Goal: Task Accomplishment & Management: Manage account settings

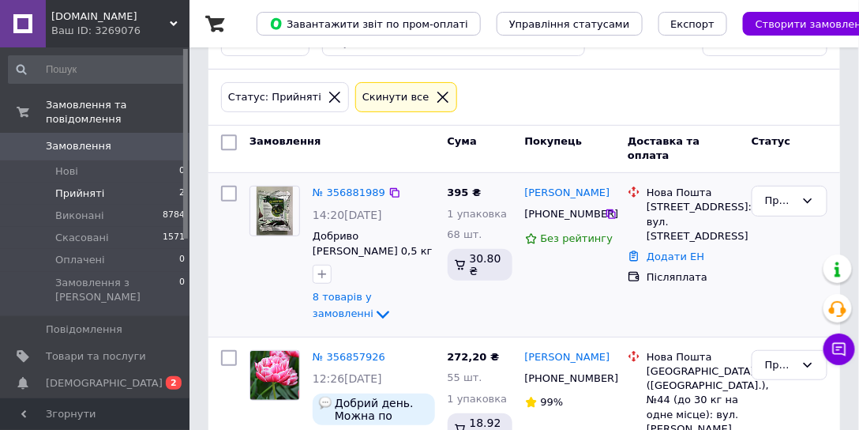
scroll to position [225, 0]
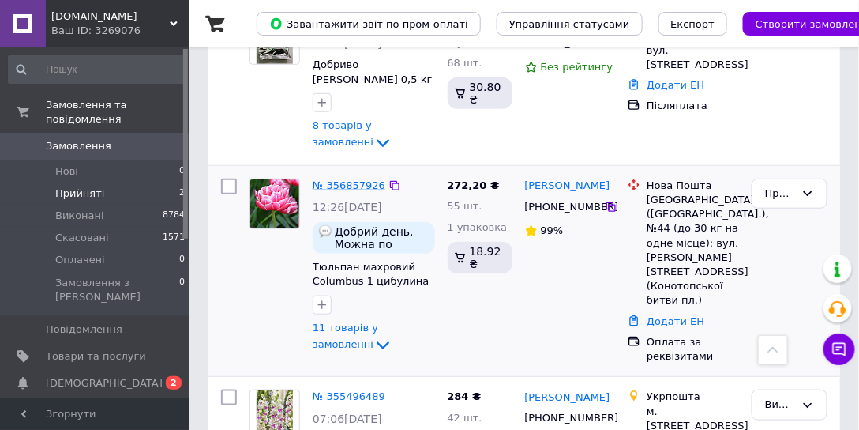
click at [333, 184] on link "№ 356857926" at bounding box center [349, 185] width 73 height 12
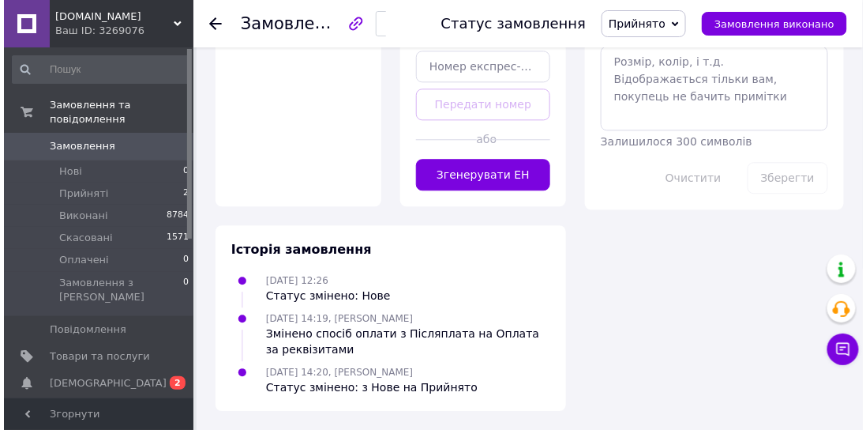
scroll to position [254, 0]
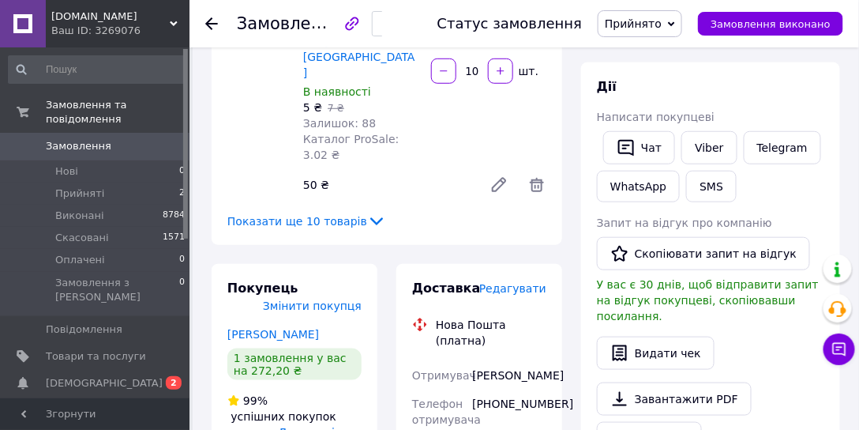
click at [509, 282] on span "Редагувати" at bounding box center [512, 288] width 67 height 13
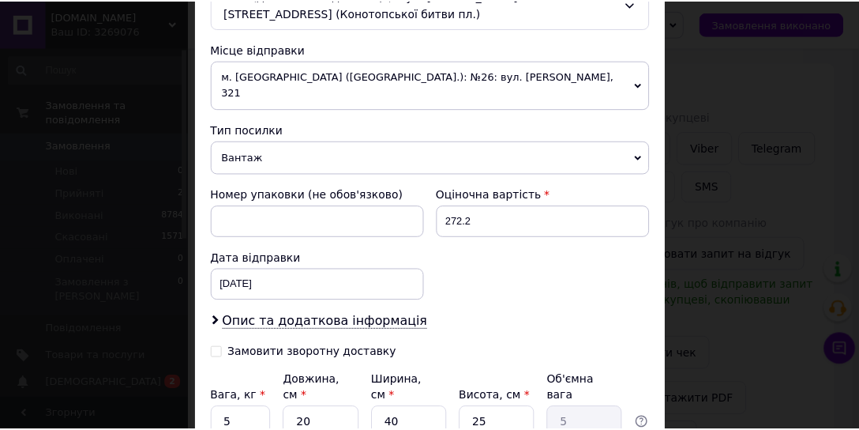
scroll to position [638, 0]
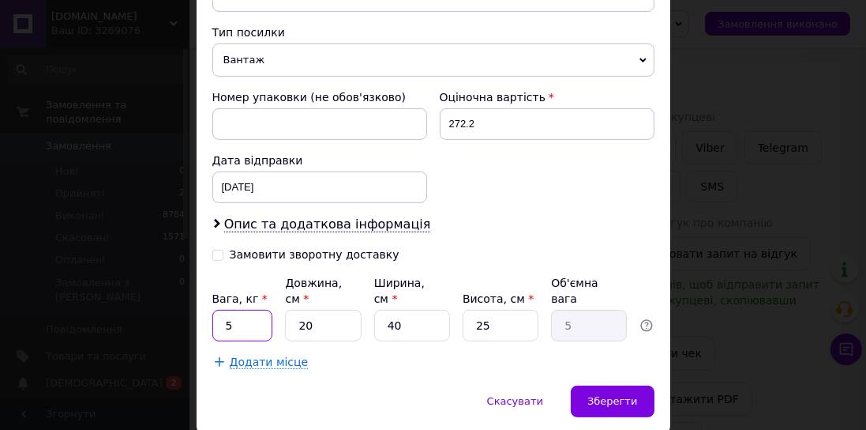
click at [219, 310] on input "5" at bounding box center [242, 326] width 61 height 32
type input "0.5"
drag, startPoint x: 315, startPoint y: 269, endPoint x: 292, endPoint y: 264, distance: 23.6
click at [293, 310] on input "20" at bounding box center [323, 326] width 76 height 32
type input "1"
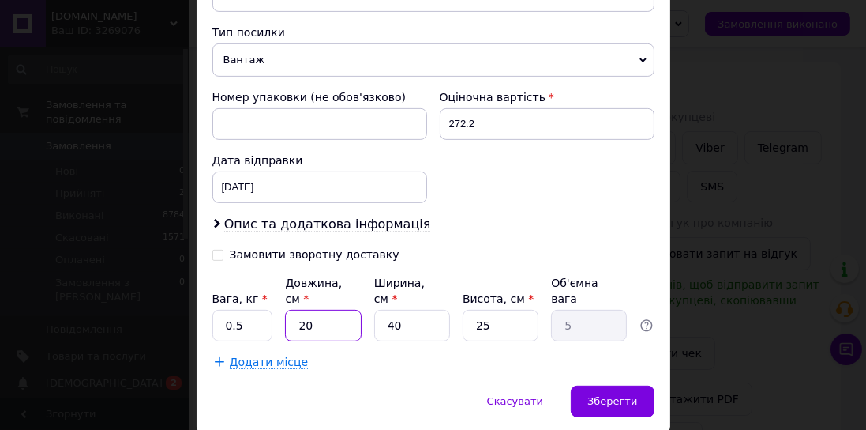
type input "0.25"
type input "15"
type input "3.75"
type input "15"
drag, startPoint x: 398, startPoint y: 272, endPoint x: 375, endPoint y: 265, distance: 24.0
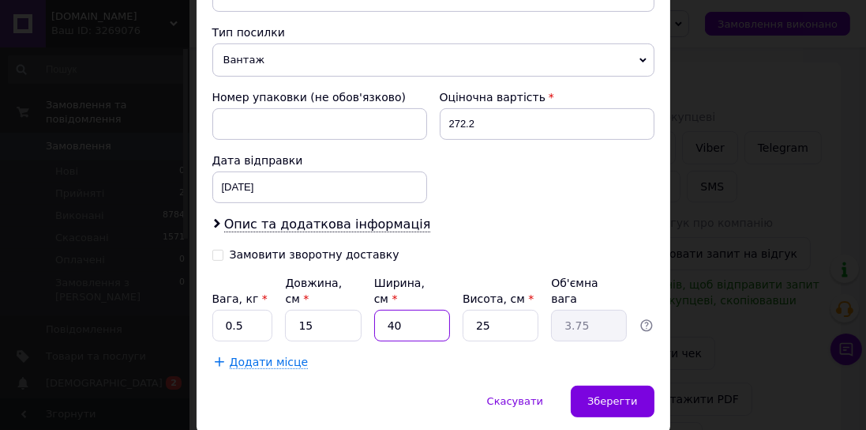
click at [375, 310] on input "40" at bounding box center [412, 326] width 76 height 32
type input "7"
type input "0.66"
type input "7"
drag, startPoint x: 480, startPoint y: 267, endPoint x: 463, endPoint y: 261, distance: 18.5
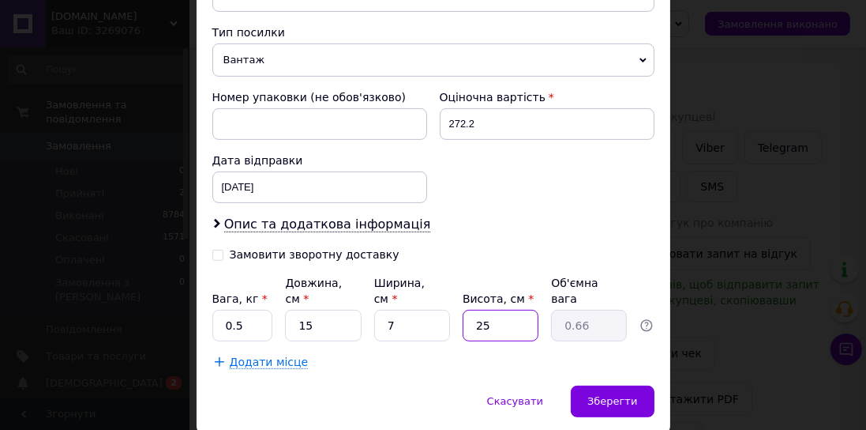
click at [464, 310] on input "25" at bounding box center [501, 326] width 76 height 32
type input "1"
type input "0.1"
type input "11"
type input "0.29"
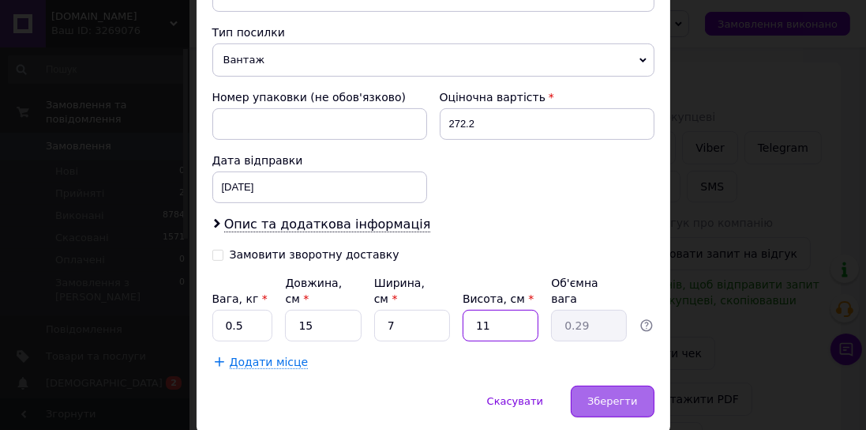
type input "11"
click at [593, 395] on span "Зберегти" at bounding box center [613, 401] width 50 height 12
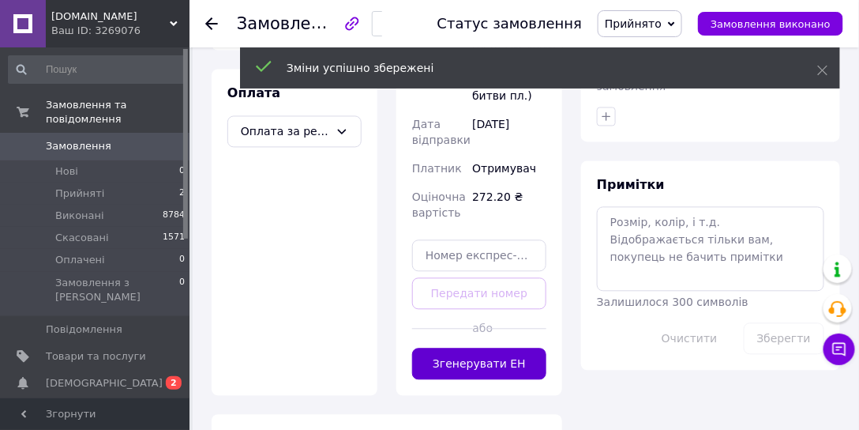
scroll to position [750, 0]
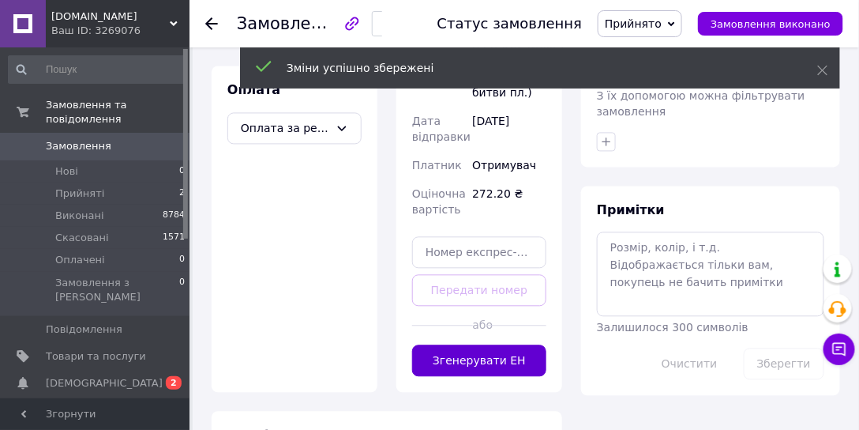
click at [478, 345] on button "Згенерувати ЕН" at bounding box center [479, 361] width 134 height 32
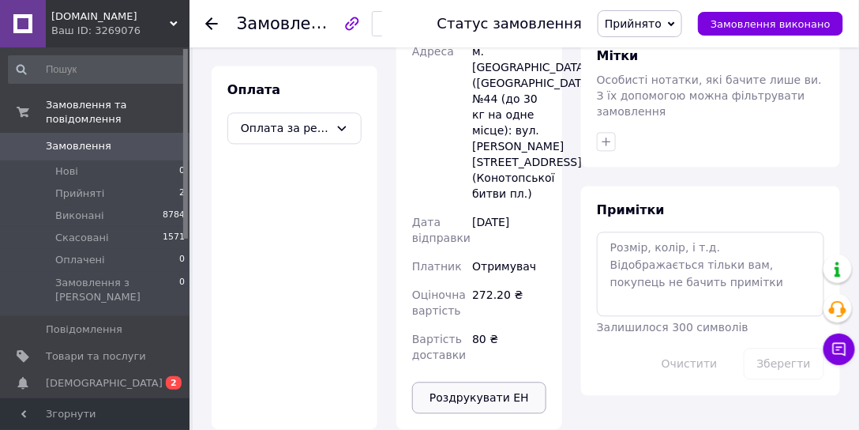
click at [493, 382] on button "Роздрукувати ЕН" at bounding box center [479, 398] width 134 height 32
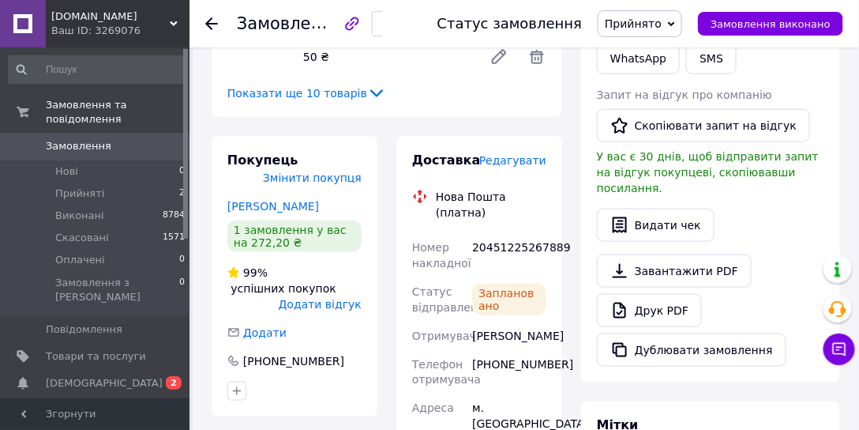
scroll to position [344, 0]
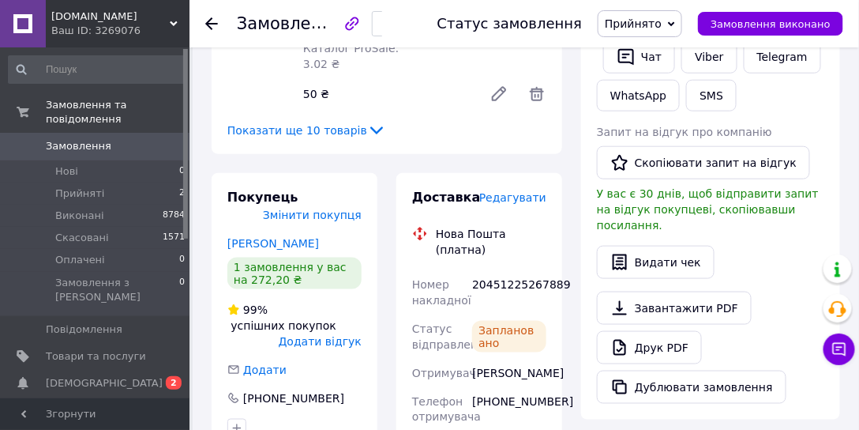
click at [504, 270] on div "20451225267889" at bounding box center [509, 292] width 81 height 44
copy div "20451225267889"
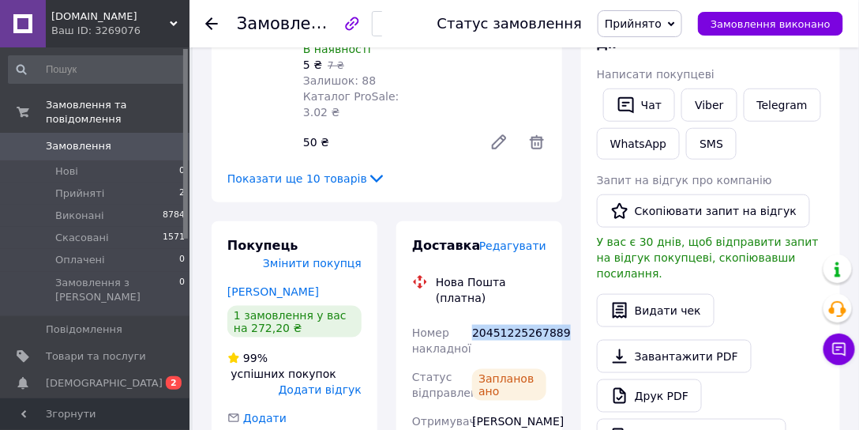
scroll to position [209, 0]
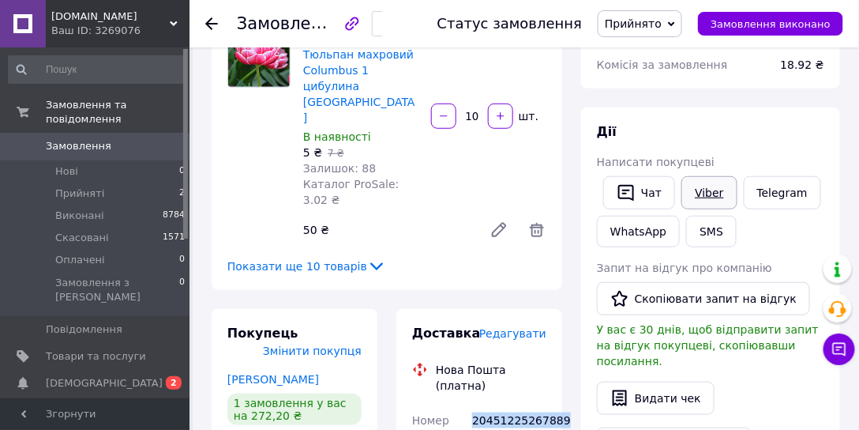
click at [706, 181] on link "Viber" at bounding box center [709, 192] width 55 height 33
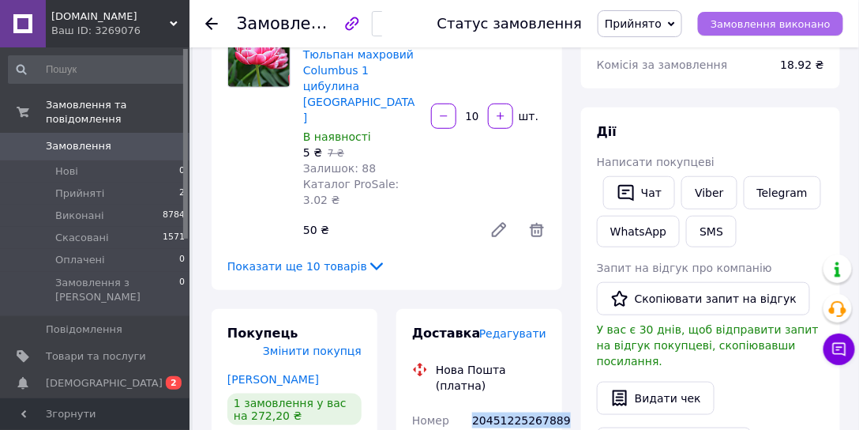
click at [750, 28] on span "Замовлення виконано" at bounding box center [771, 24] width 120 height 12
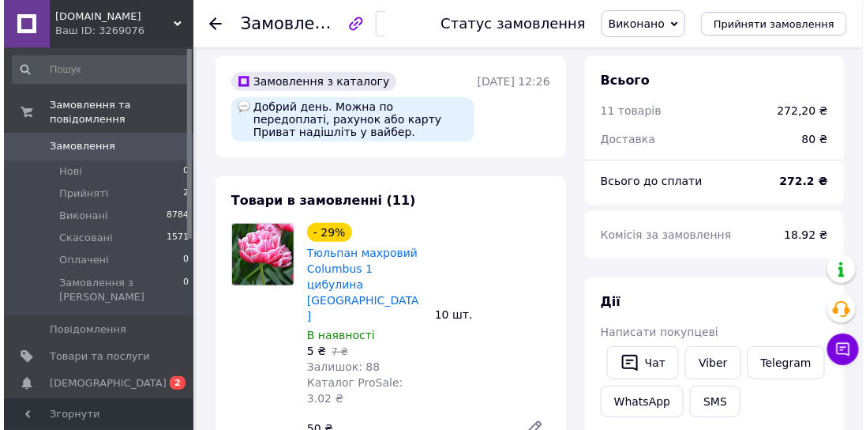
scroll to position [0, 0]
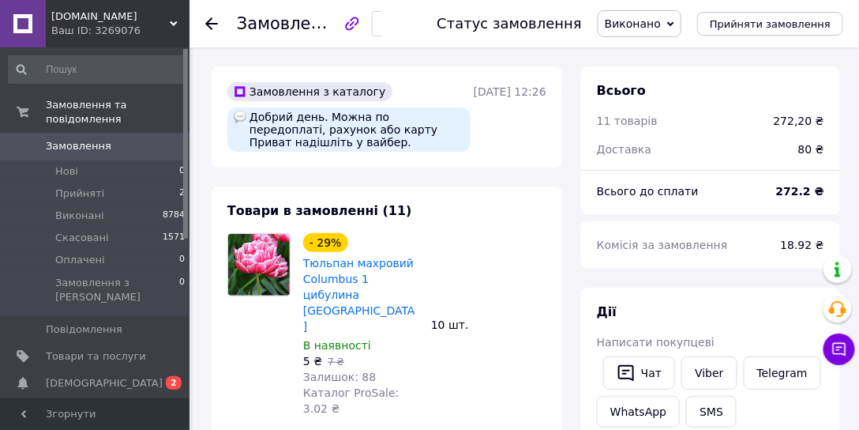
click at [215, 20] on icon at bounding box center [211, 23] width 13 height 13
